Goal: Check status: Check status

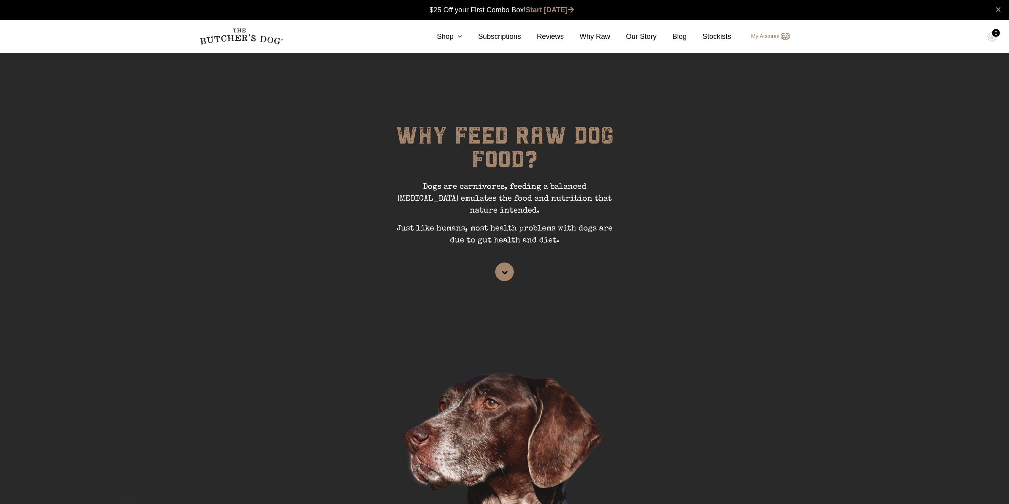
click at [778, 39] on link "My Account" at bounding box center [766, 37] width 47 height 10
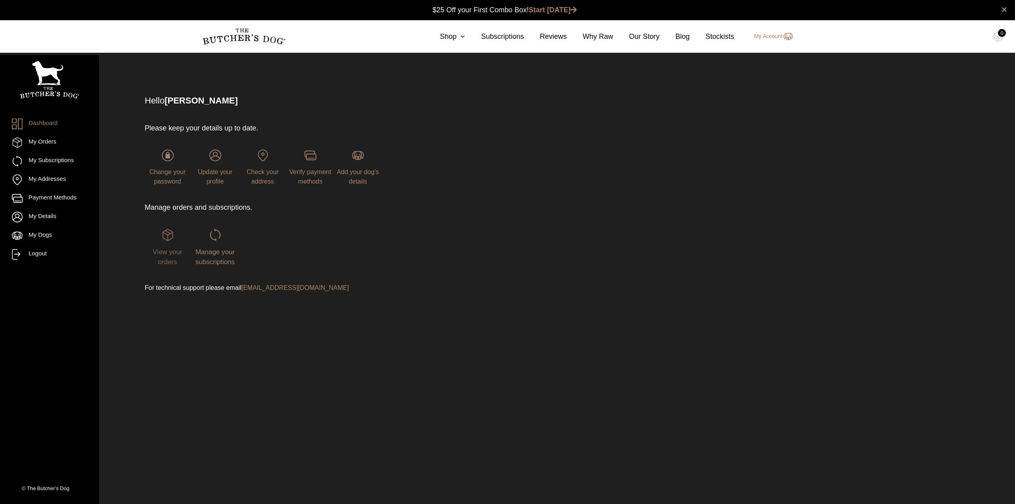
click at [169, 249] on span "View your orders" at bounding box center [167, 257] width 29 height 18
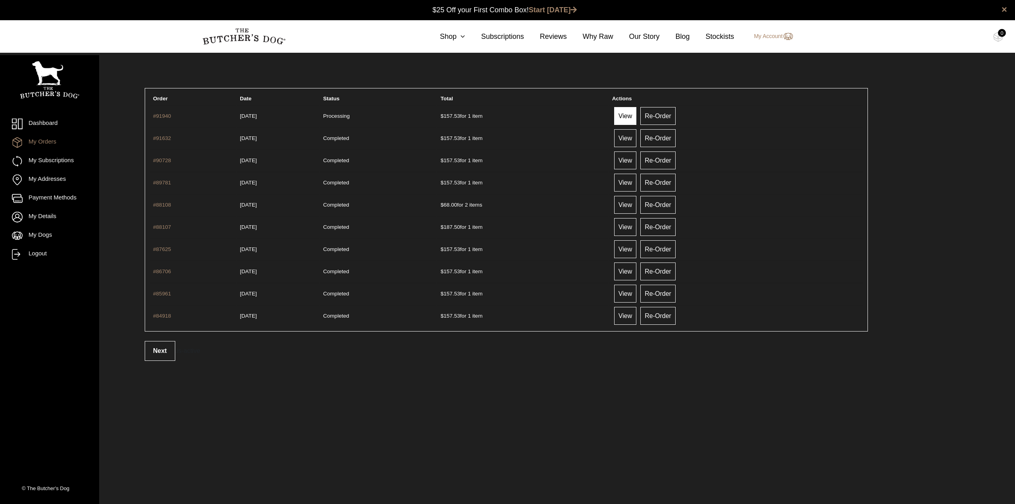
click at [636, 118] on link "View" at bounding box center [625, 116] width 22 height 18
